Goal: Find specific page/section: Find specific page/section

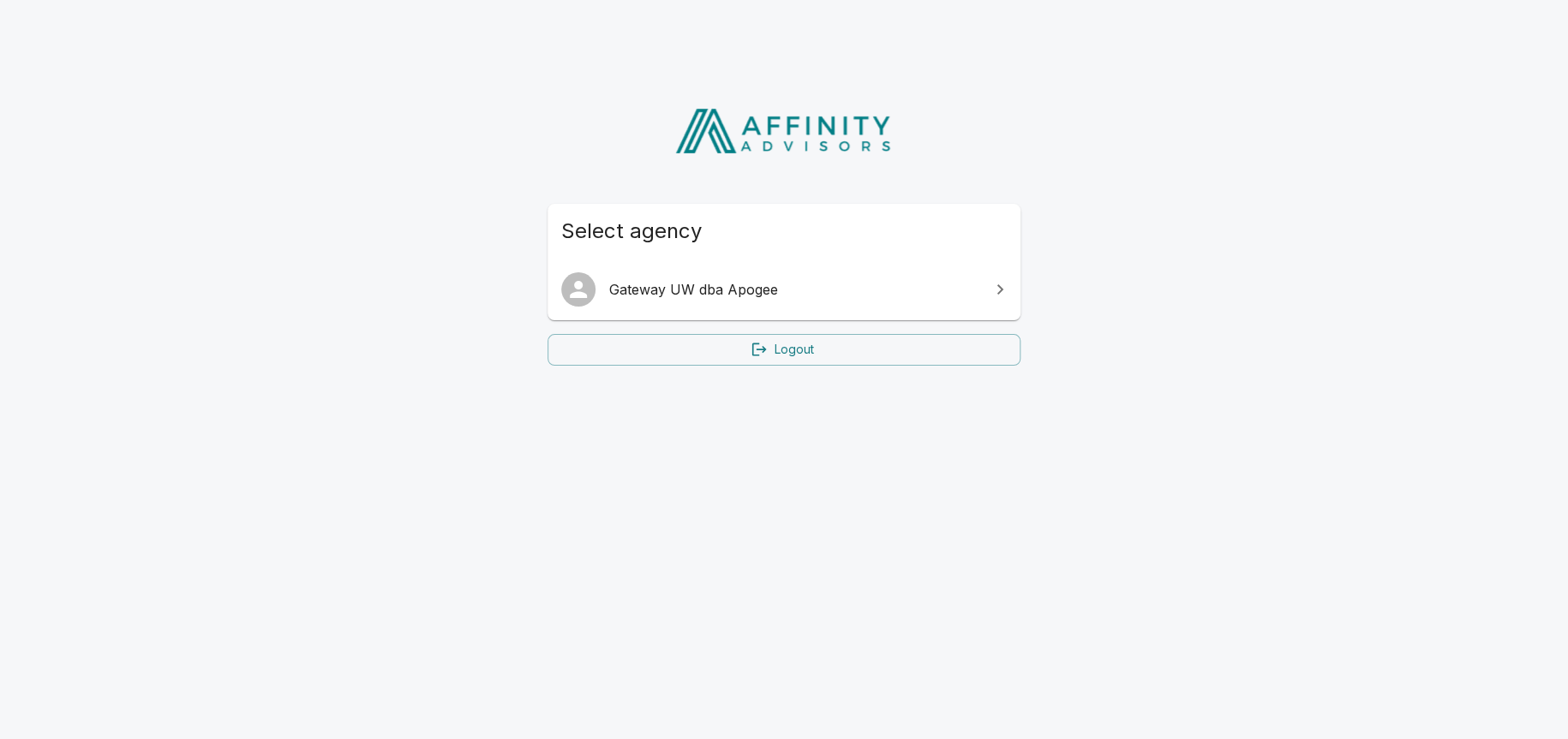
click at [1182, 137] on div "Select agency Gateway UW dba Apogee Logout" at bounding box center [784, 227] width 1568 height 318
click at [668, 281] on span "Gateway UW dba Apogee" at bounding box center [794, 289] width 370 height 20
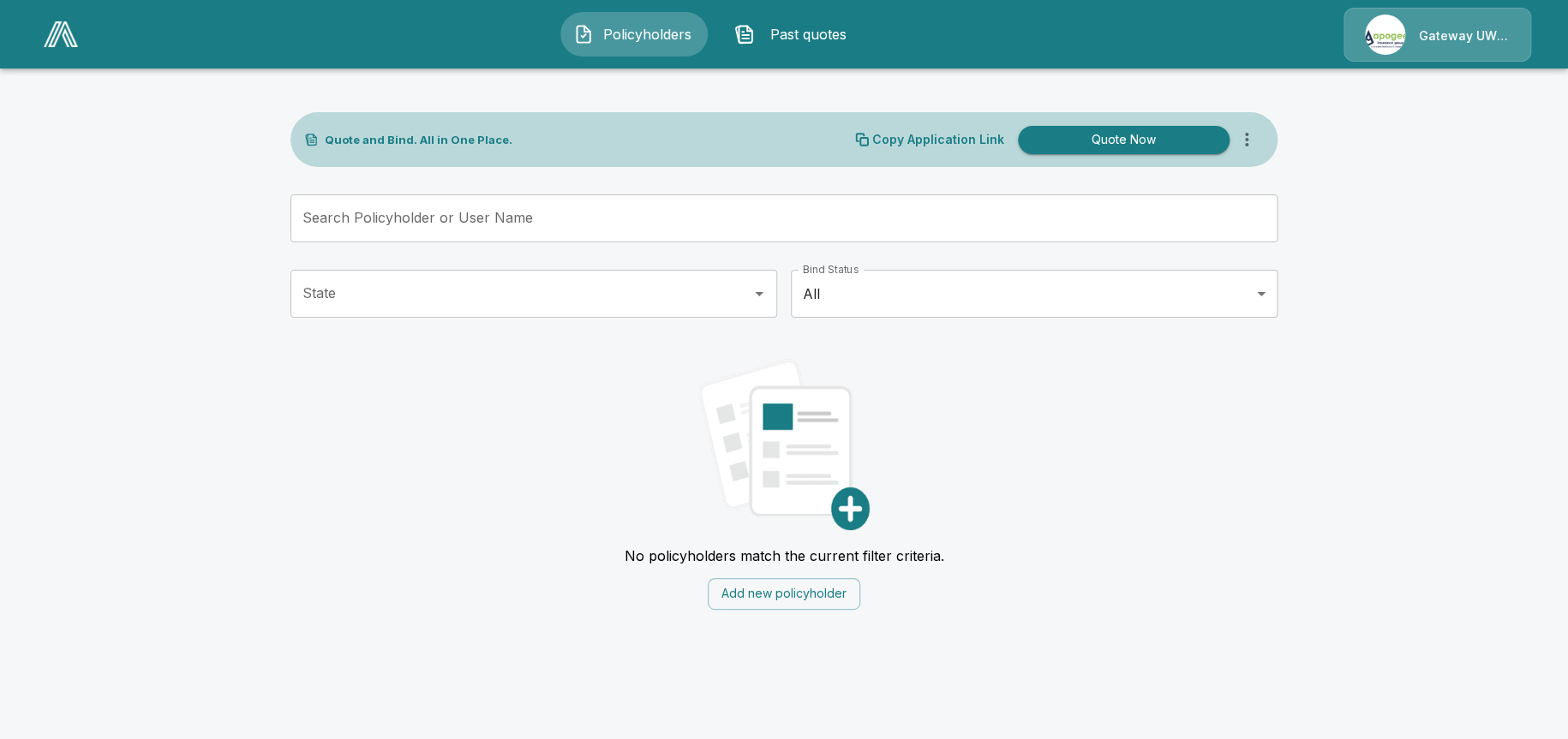
click at [513, 217] on input "Search Policyholder or User Name" at bounding box center [774, 219] width 968 height 48
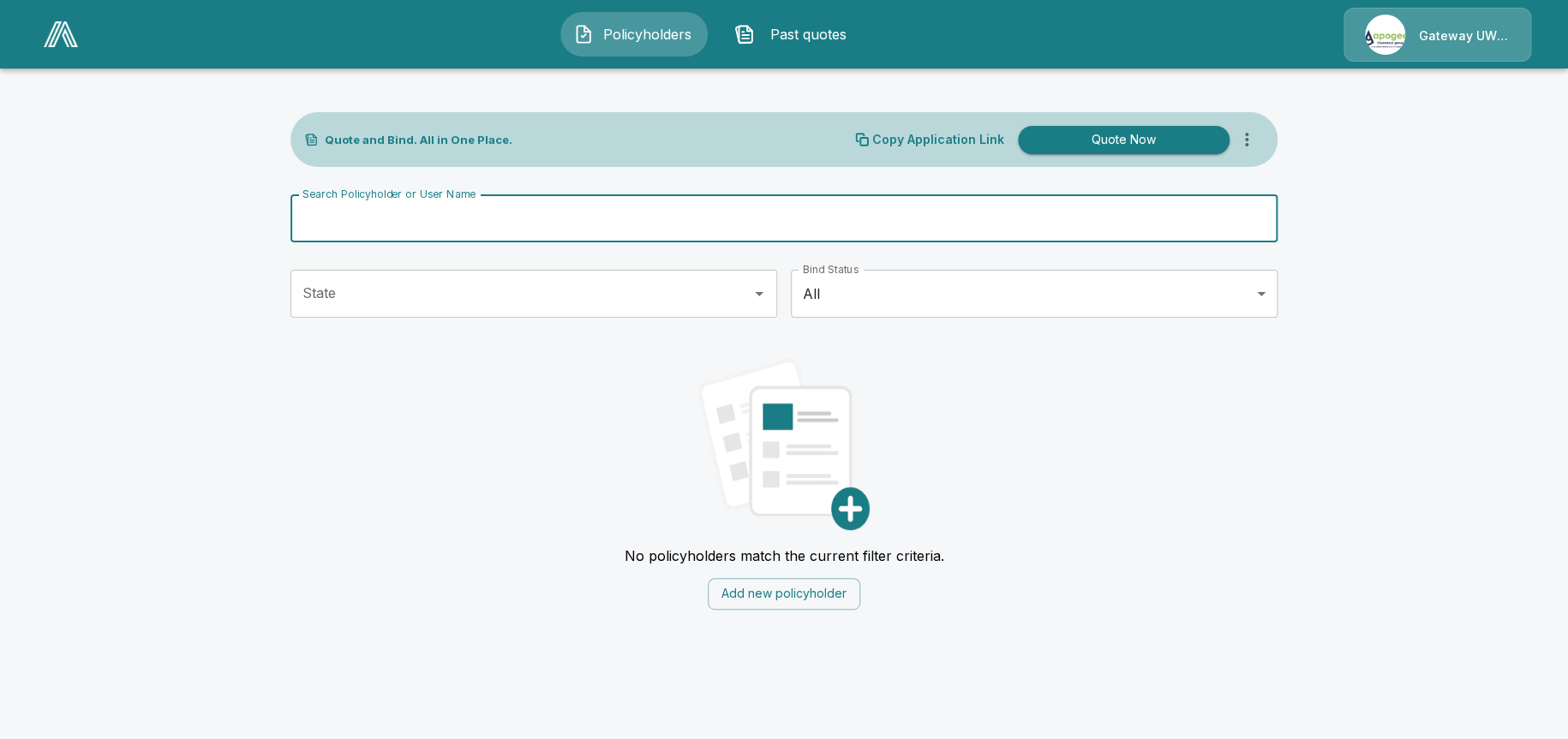
click at [127, 348] on main "Quote and Bind. All in One Place. Copy Application Link Quote Now Search Policy…" at bounding box center [784, 315] width 1568 height 631
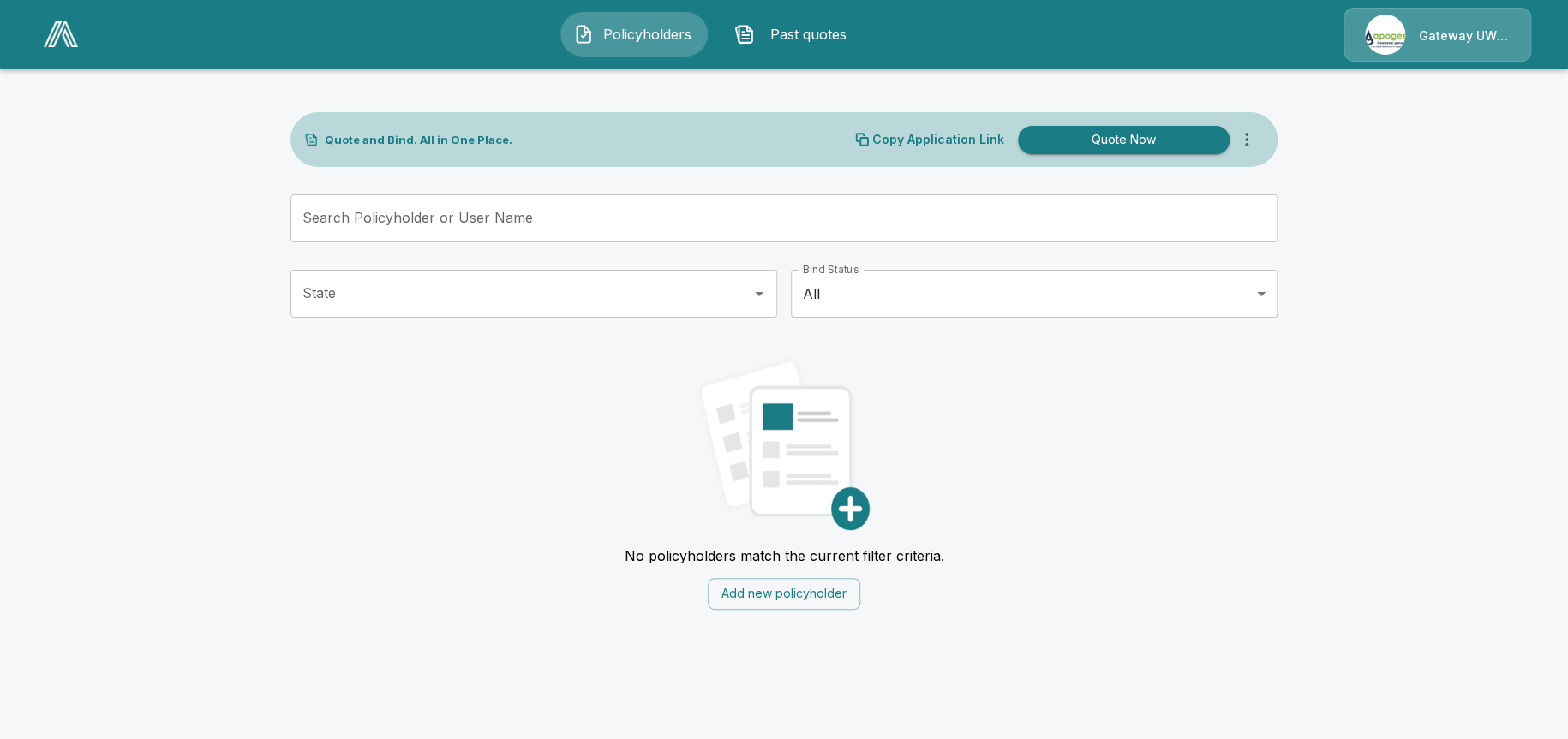
click at [191, 158] on main "Quote and Bind. All in One Place. Copy Application Link Quote Now Search Policy…" at bounding box center [784, 315] width 1568 height 631
